Goal: Transaction & Acquisition: Purchase product/service

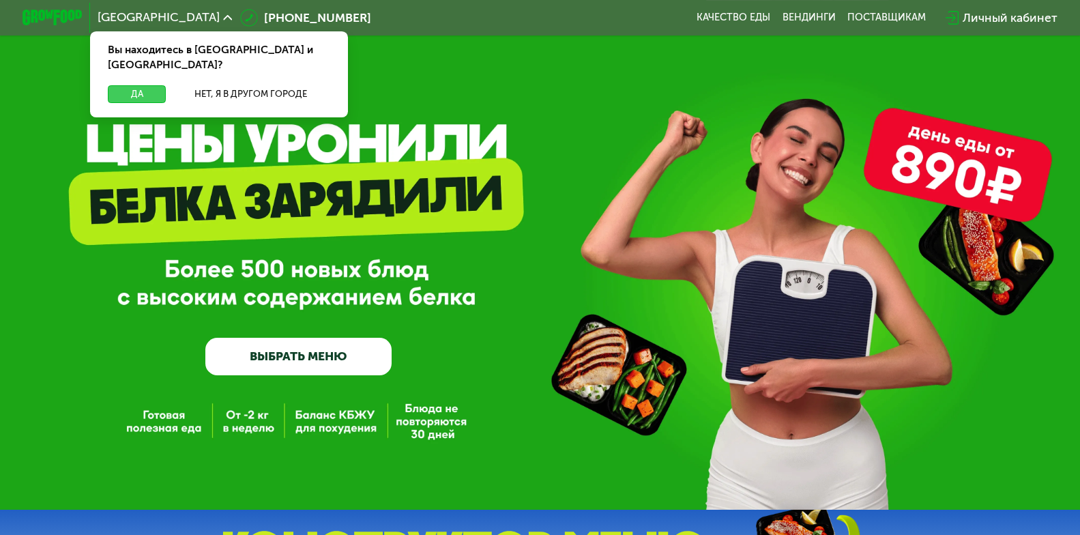
click at [139, 86] on button "Да" at bounding box center [137, 94] width 58 height 18
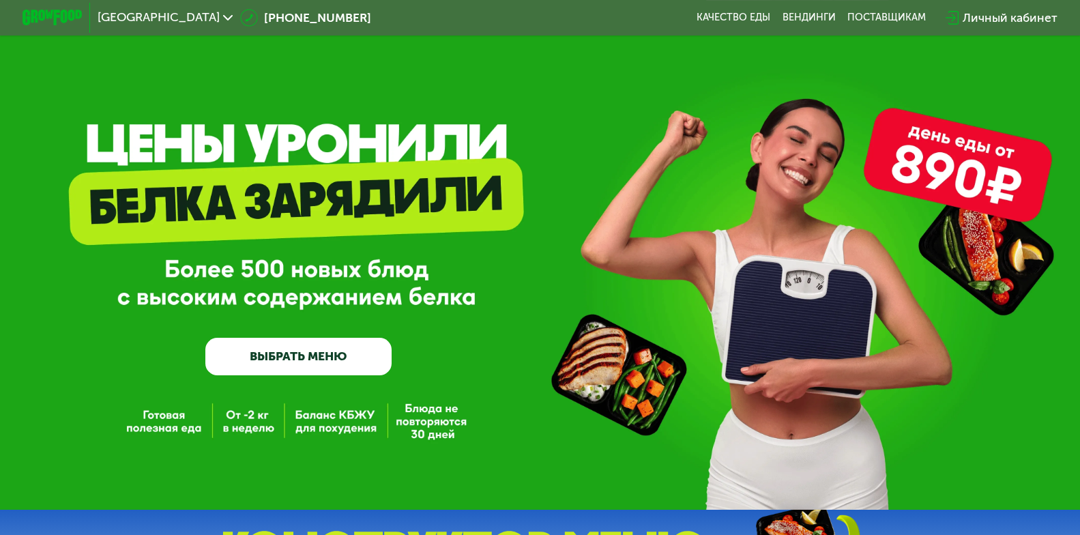
click at [332, 362] on link "ВЫБРАТЬ МЕНЮ" at bounding box center [298, 357] width 187 height 38
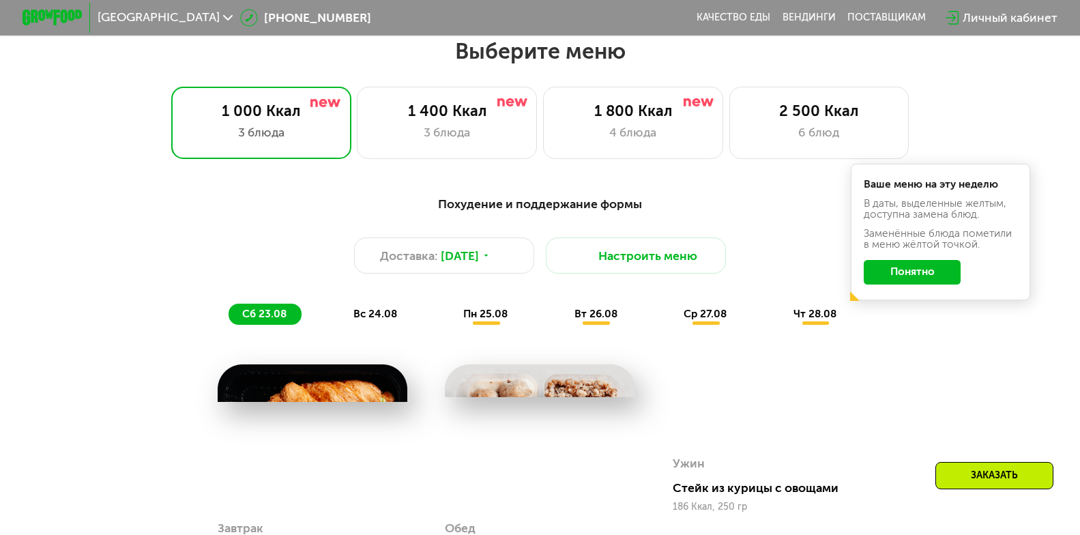
scroll to position [635, 0]
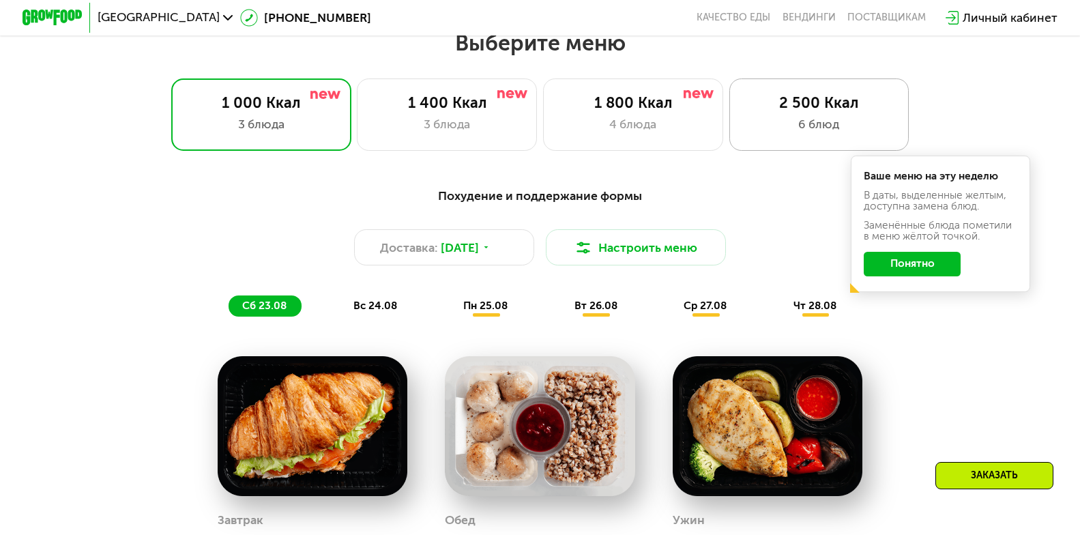
click at [753, 128] on div "6 блюд" at bounding box center [818, 124] width 149 height 18
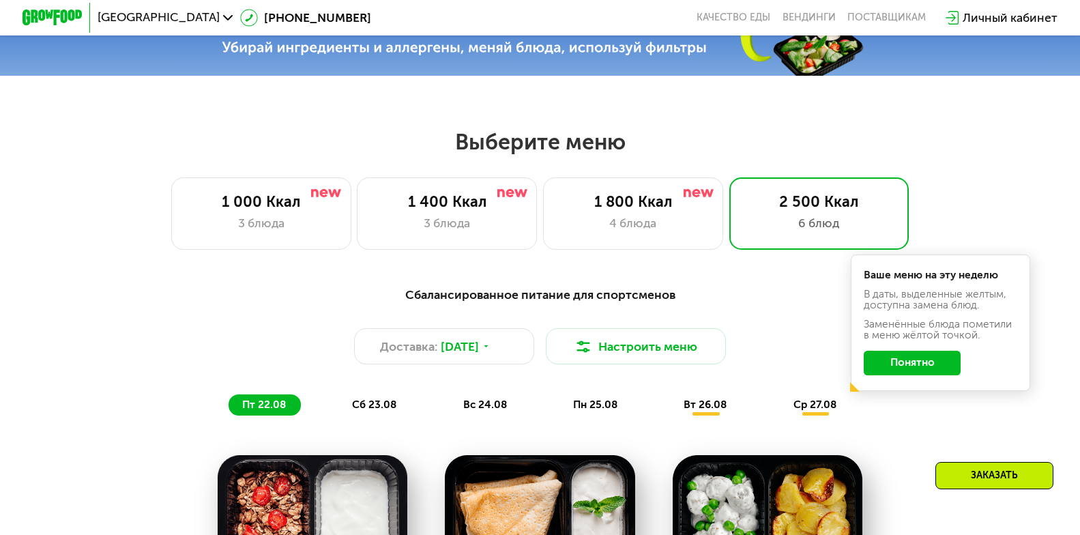
scroll to position [499, 0]
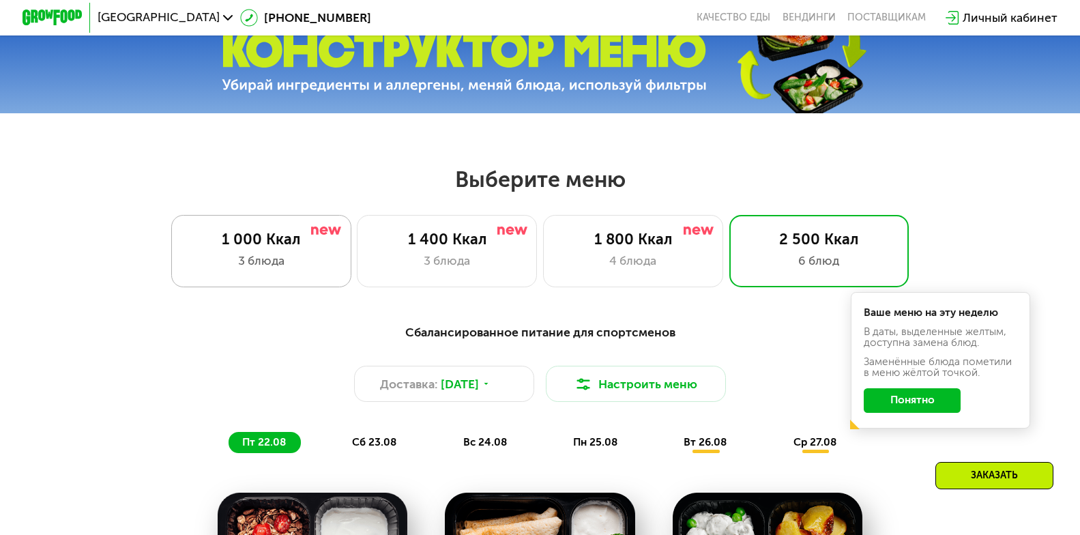
click at [299, 262] on div "3 блюда" at bounding box center [261, 261] width 149 height 18
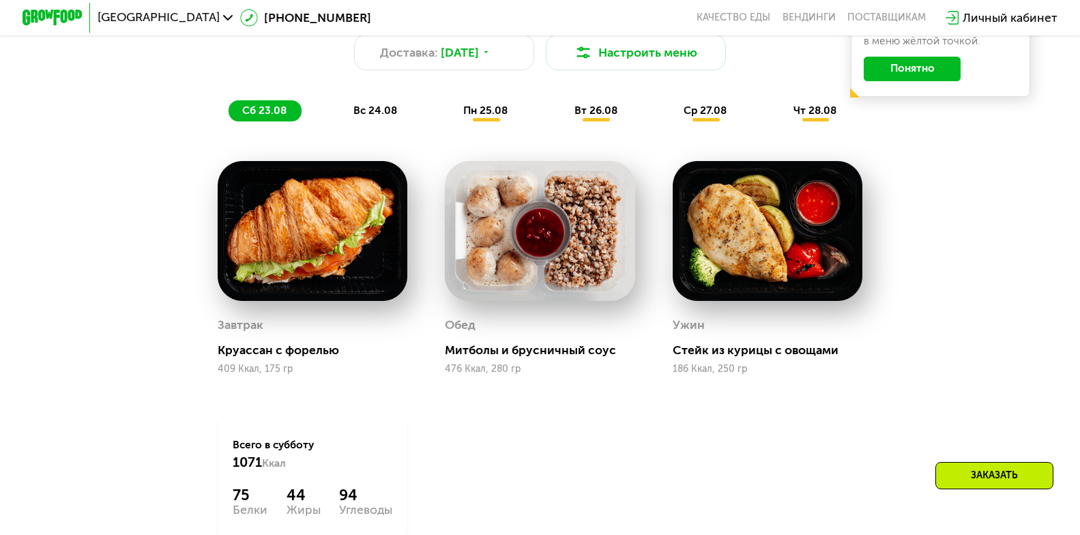
scroll to position [635, 0]
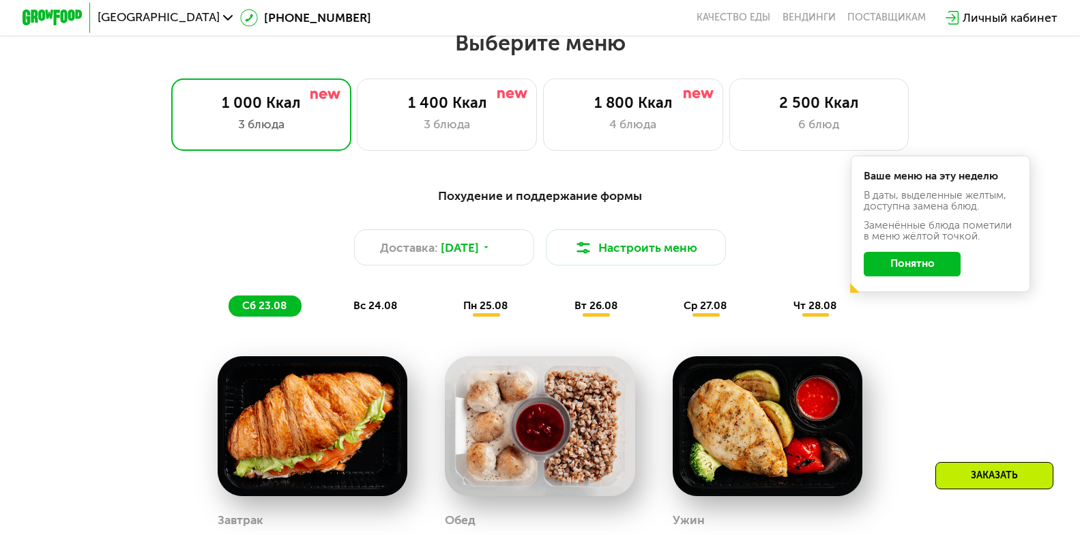
click at [449, 168] on div "Выберите меню 1 000 Ккал 3 блюда 1 400 Ккал 3 блюда 1 800 Ккал 4 блюда 2 500 Кк…" at bounding box center [540, 433] width 1080 height 808
click at [543, 151] on div "1 400 Ккал 3 блюда" at bounding box center [633, 114] width 180 height 72
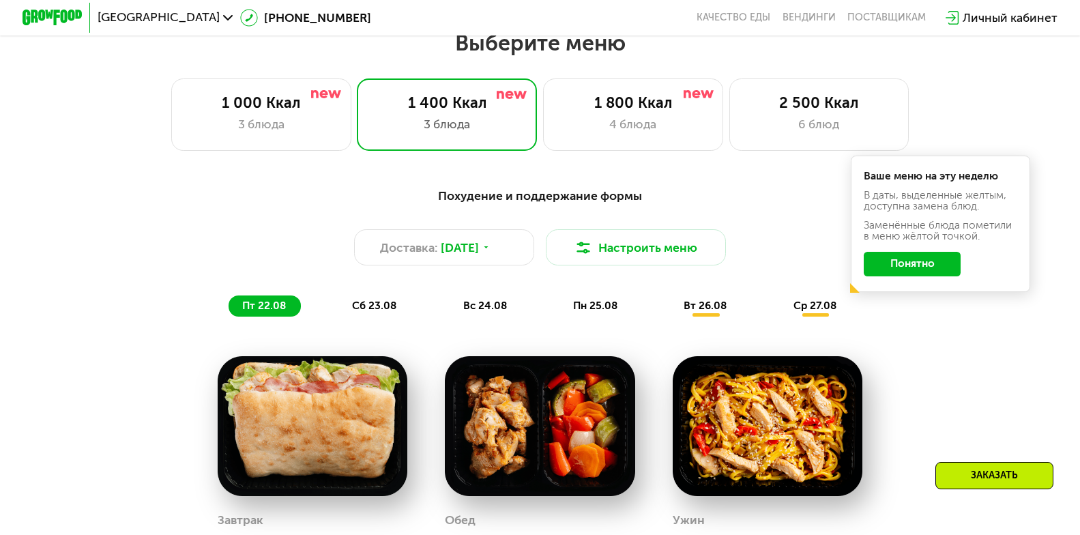
click at [887, 316] on div "Похудение и поддержание формы Доставка: [DATE] Настроить меню пт 22.08 сб 23.08…" at bounding box center [540, 252] width 888 height 130
click at [906, 276] on button "Понятно" at bounding box center [911, 264] width 97 height 24
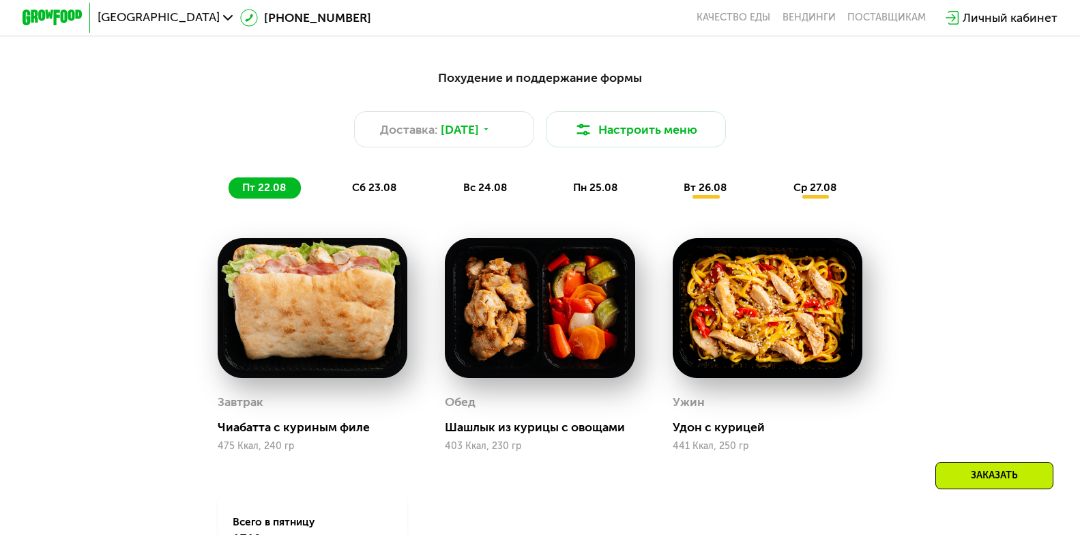
scroll to position [976, 0]
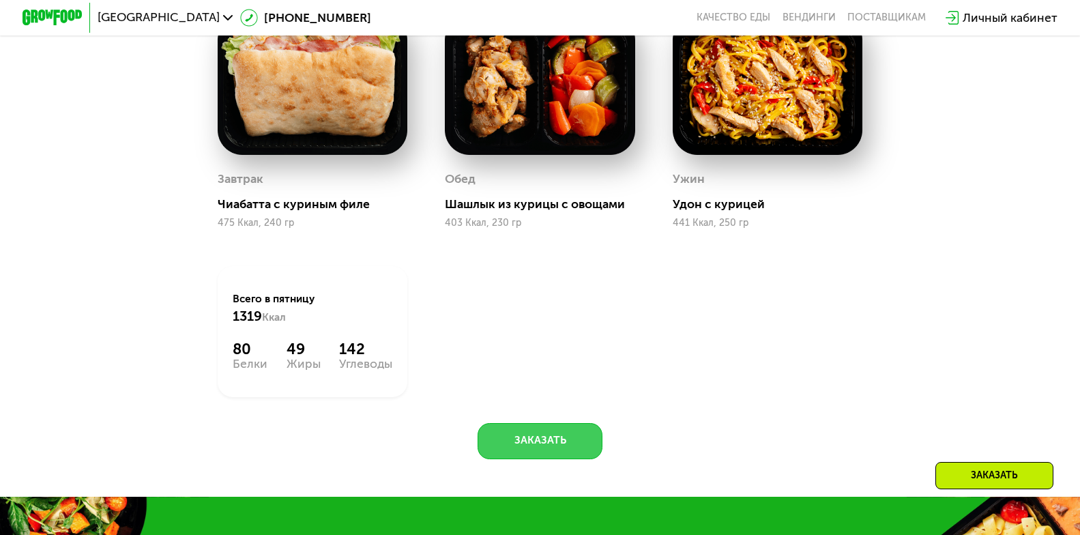
click at [556, 445] on button "Заказать" at bounding box center [539, 441] width 125 height 36
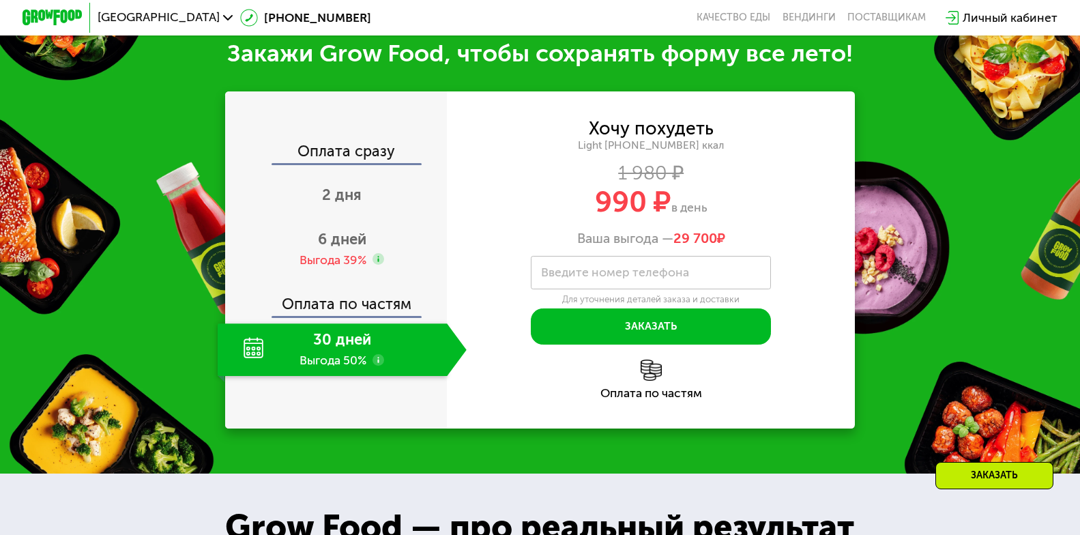
scroll to position [1486, 0]
